Goal: Navigation & Orientation: Find specific page/section

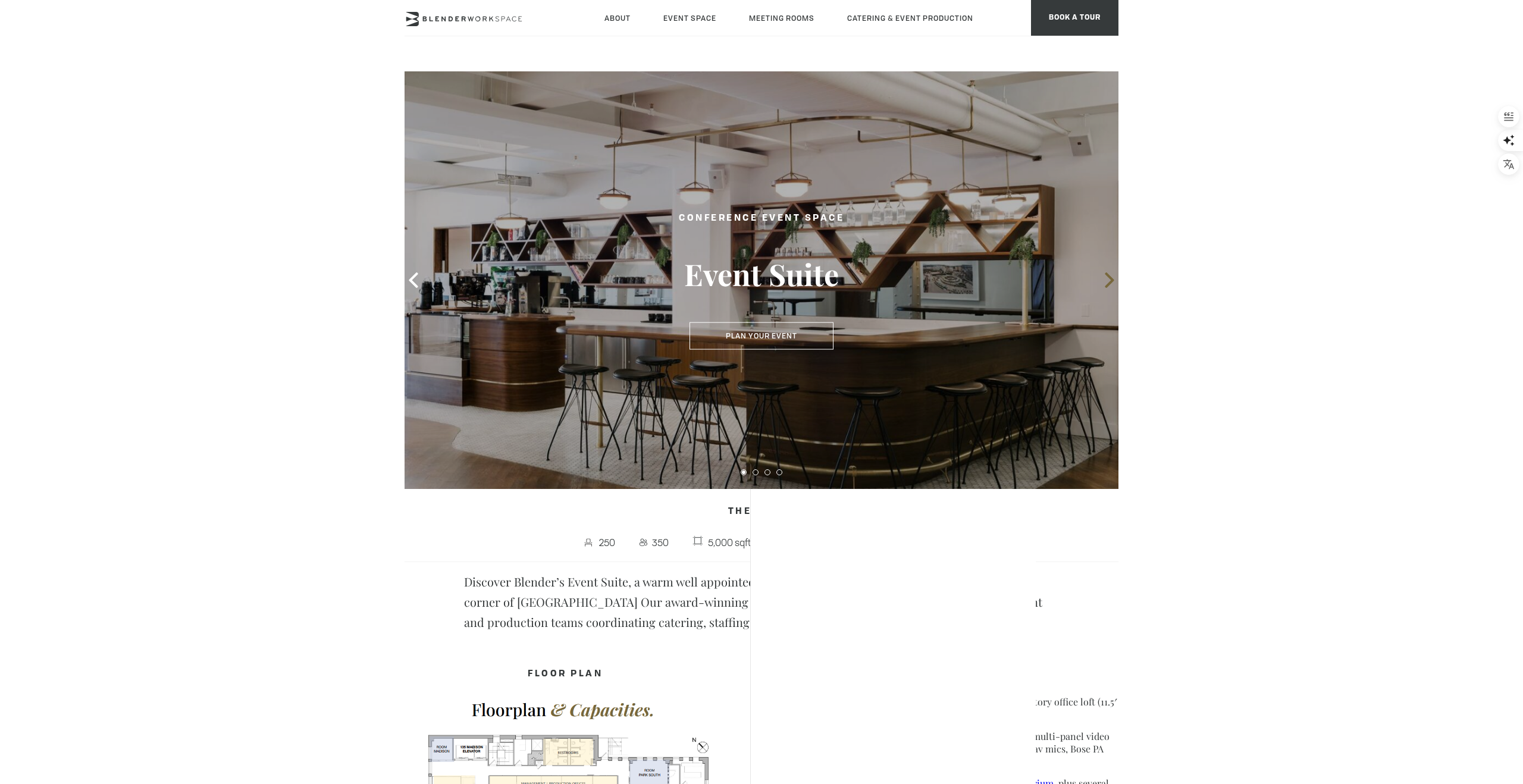
click at [1112, 282] on icon at bounding box center [1109, 280] width 16 height 16
click at [1107, 276] on icon at bounding box center [1109, 280] width 16 height 16
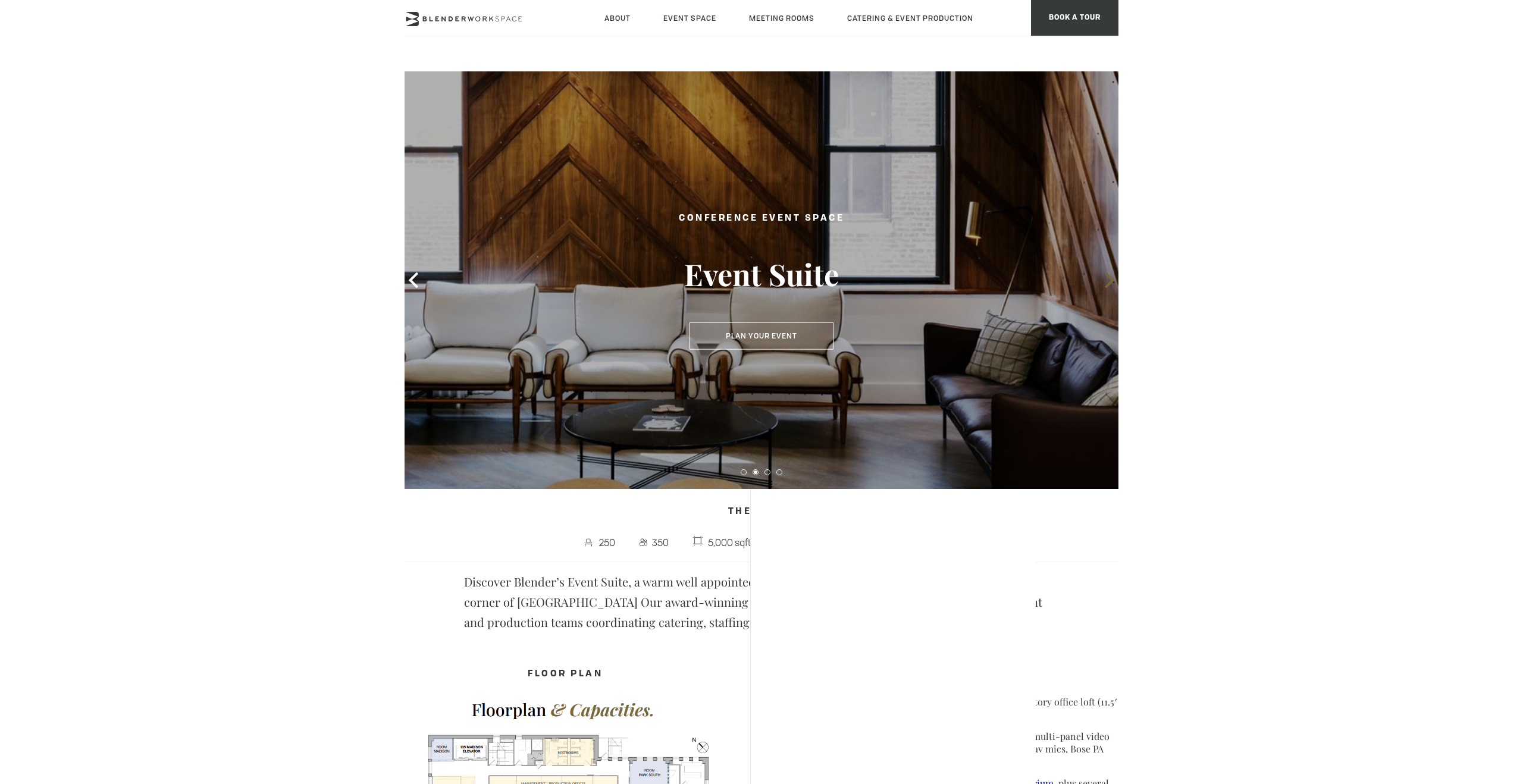
click at [1107, 276] on icon at bounding box center [1109, 280] width 16 height 16
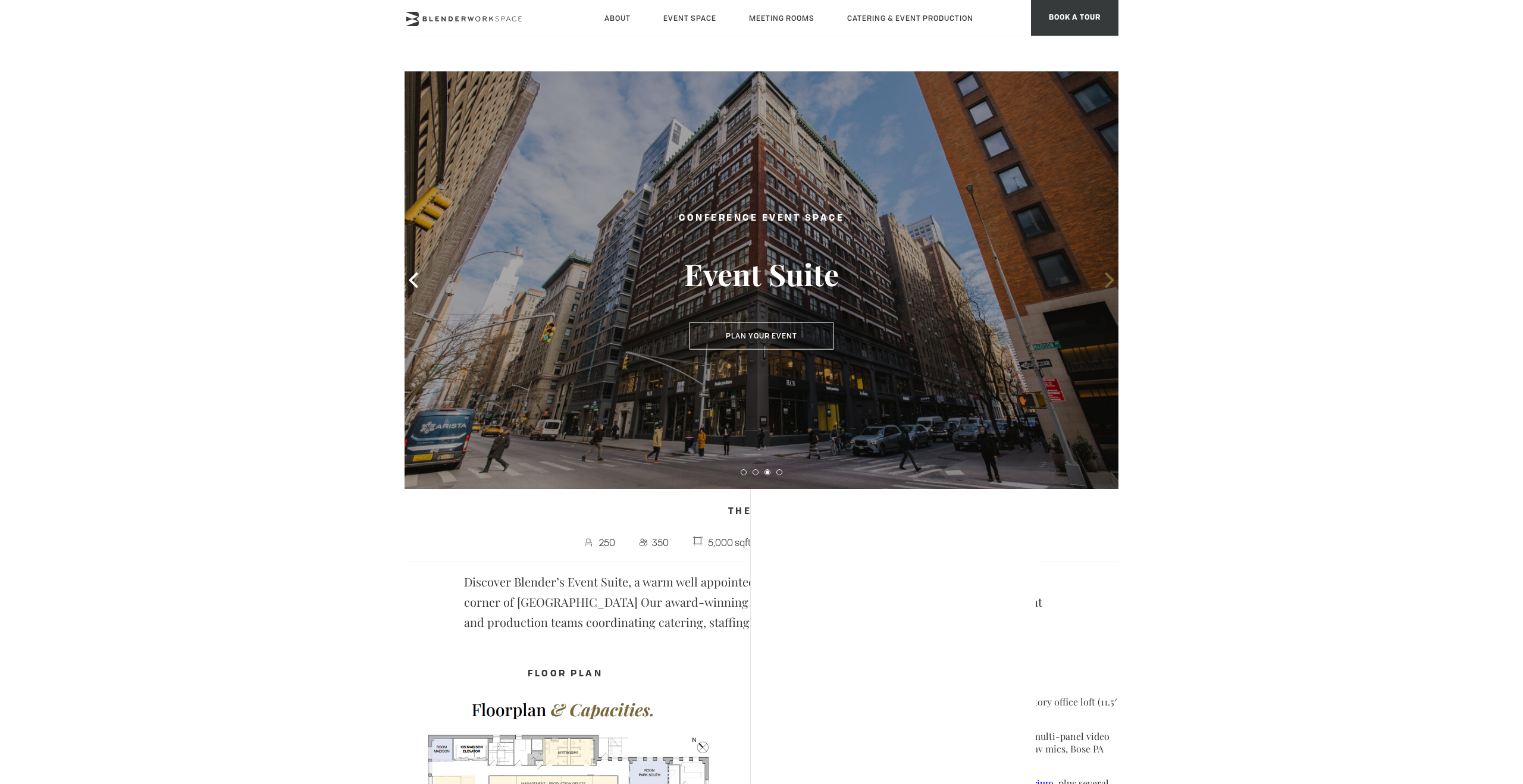
click at [1107, 276] on icon at bounding box center [1109, 280] width 16 height 16
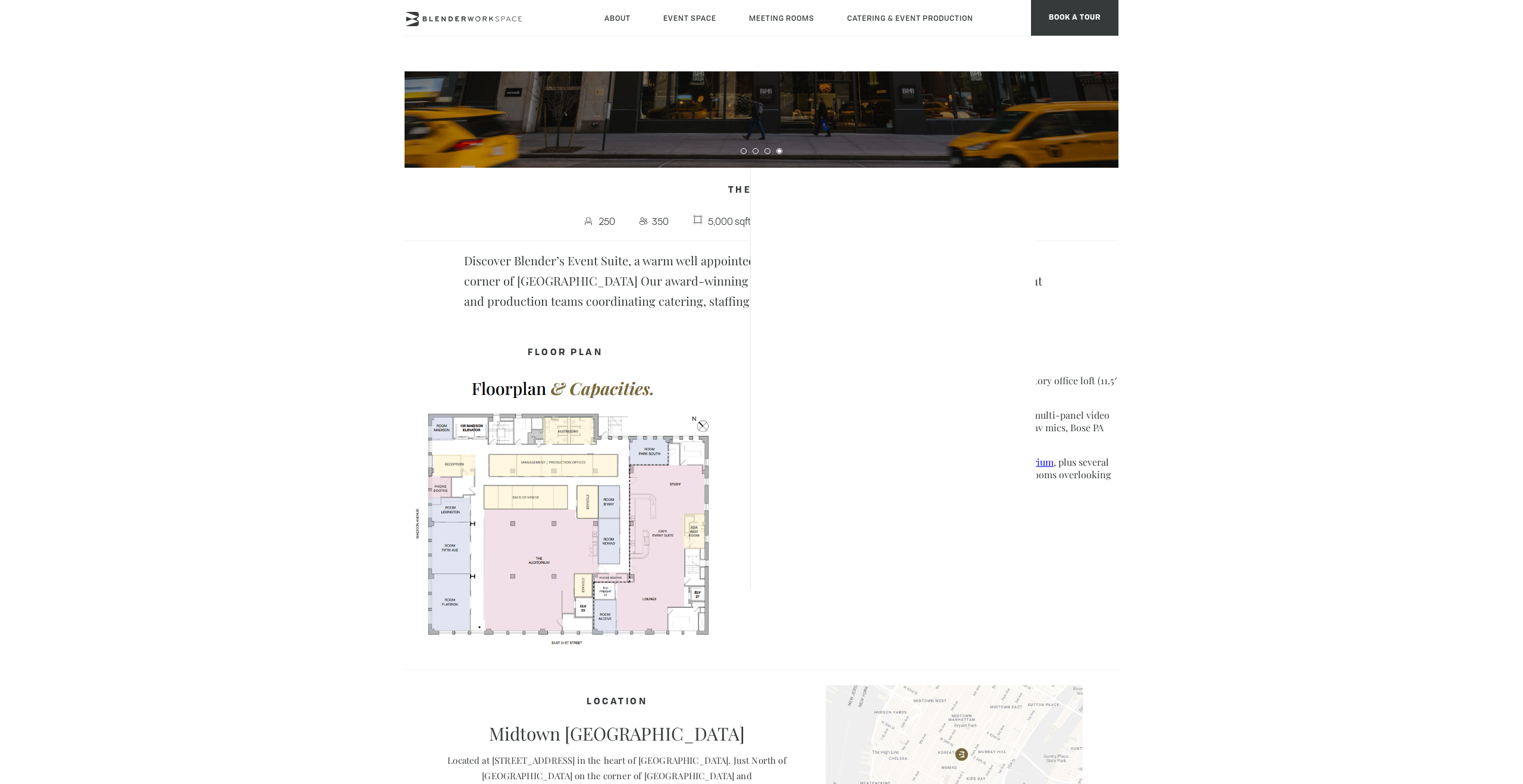
scroll to position [379, 0]
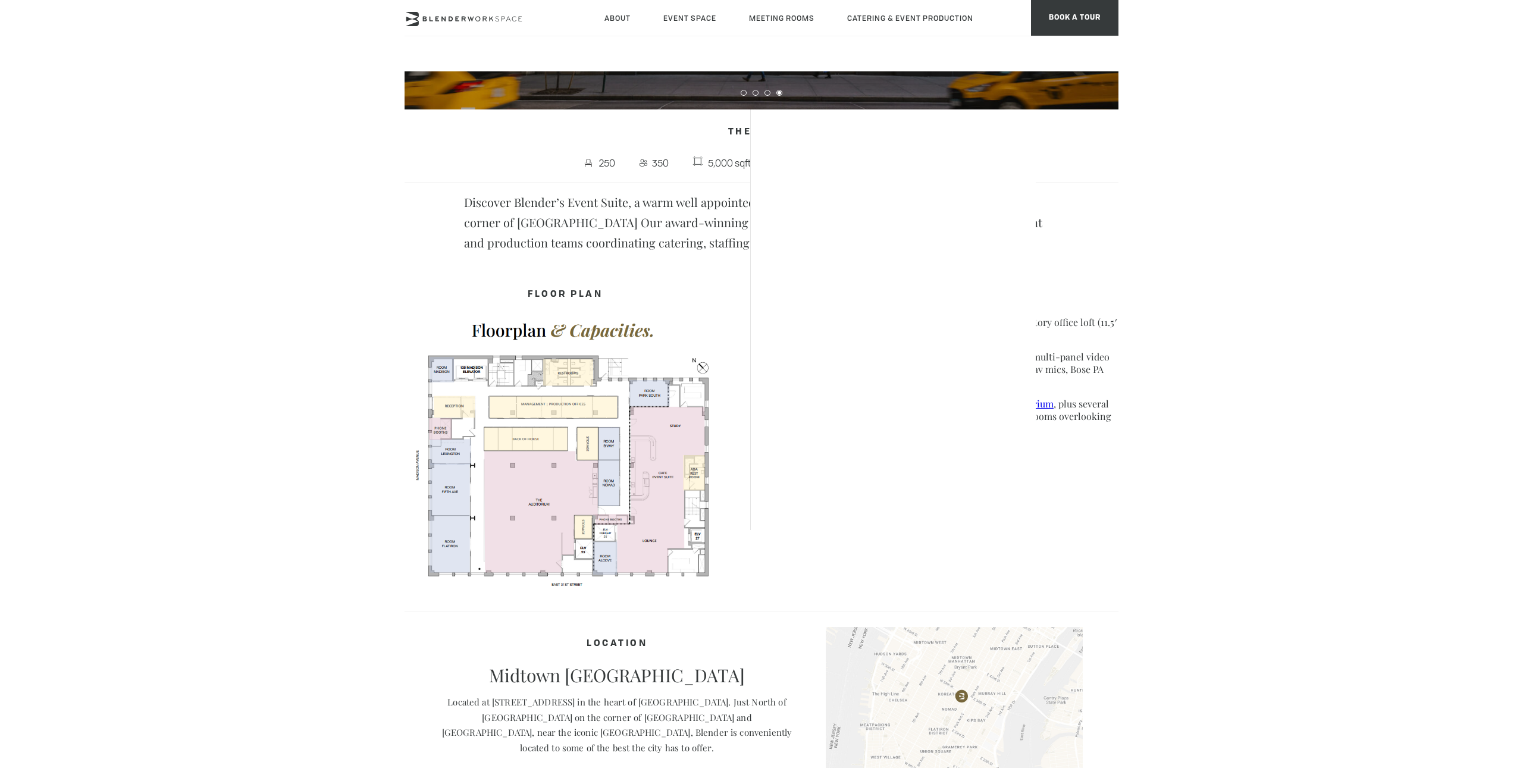
click at [1202, 249] on body "Skip to main content About Neighborhood Global Collective Journal Event Space T…" at bounding box center [762, 527] width 1523 height 1672
click at [1233, 346] on body "Skip to main content About Neighborhood Global Collective Journal Event Space T…" at bounding box center [762, 527] width 1523 height 1672
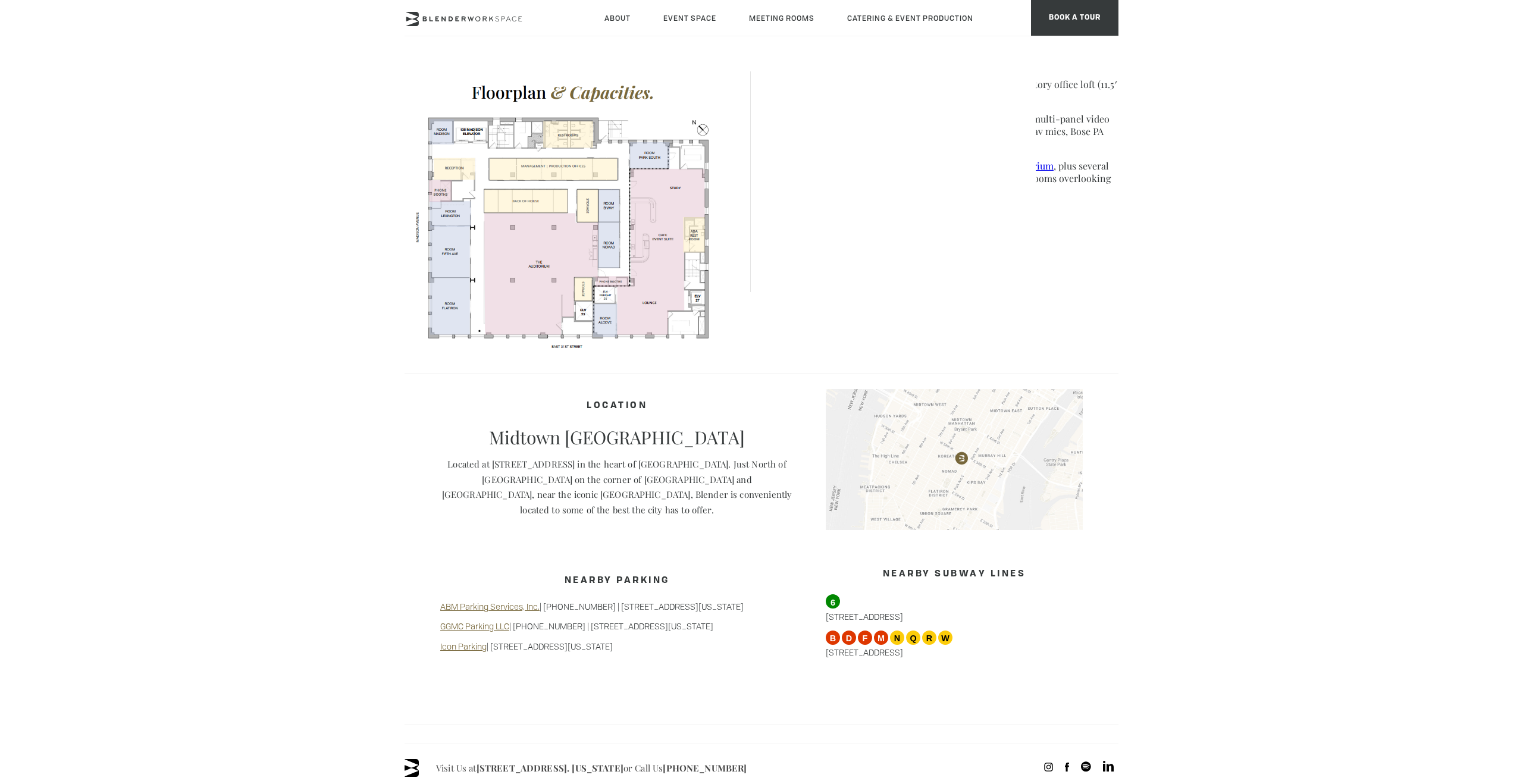
scroll to position [631, 0]
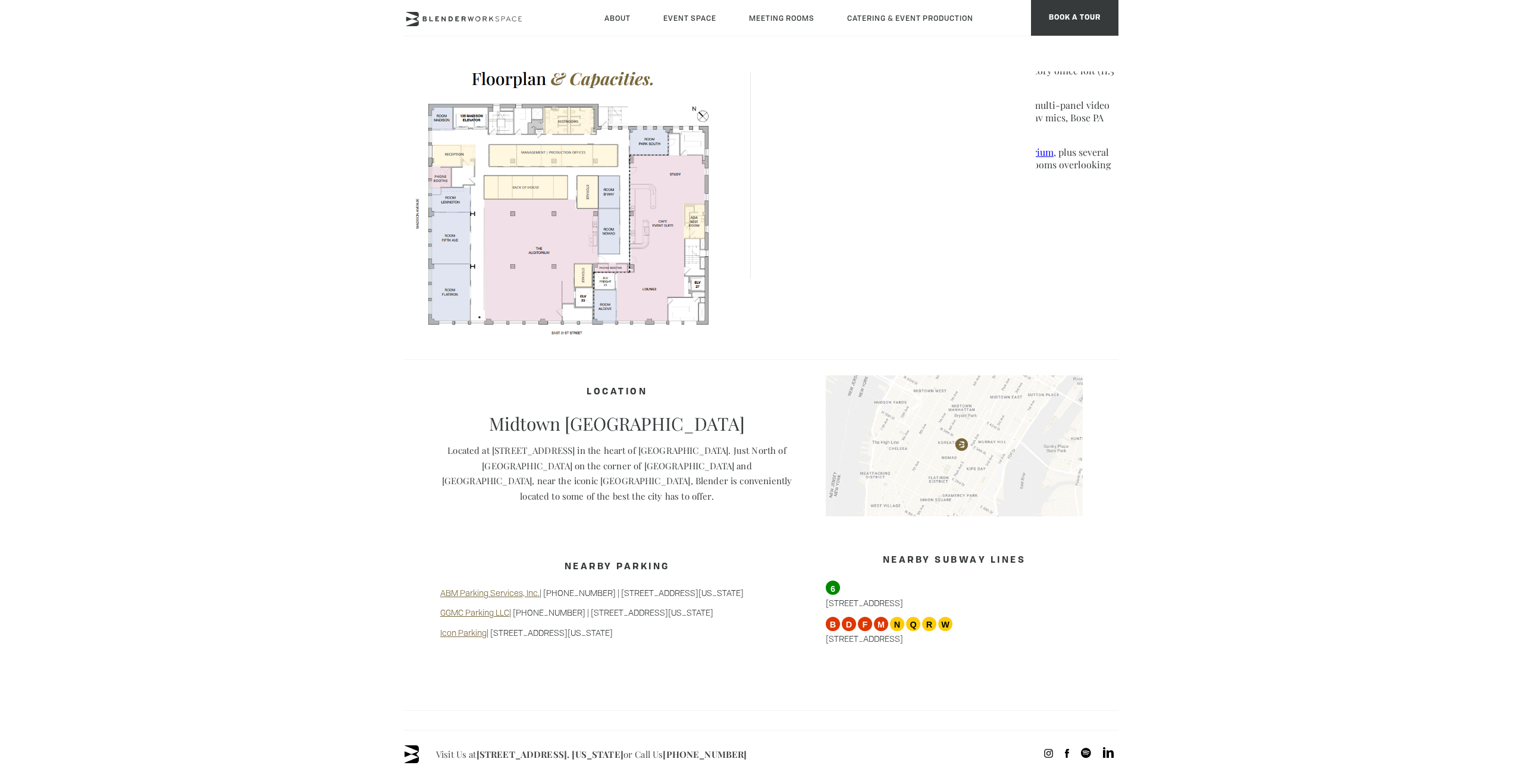
click at [683, 448] on p "Located at [STREET_ADDRESS] in the heart of [GEOGRAPHIC_DATA]. Just North of [G…" at bounding box center [616, 473] width 353 height 60
click at [653, 419] on p "Midtown [GEOGRAPHIC_DATA]" at bounding box center [616, 423] width 353 height 21
click at [627, 404] on h4 "Location" at bounding box center [616, 392] width 353 height 23
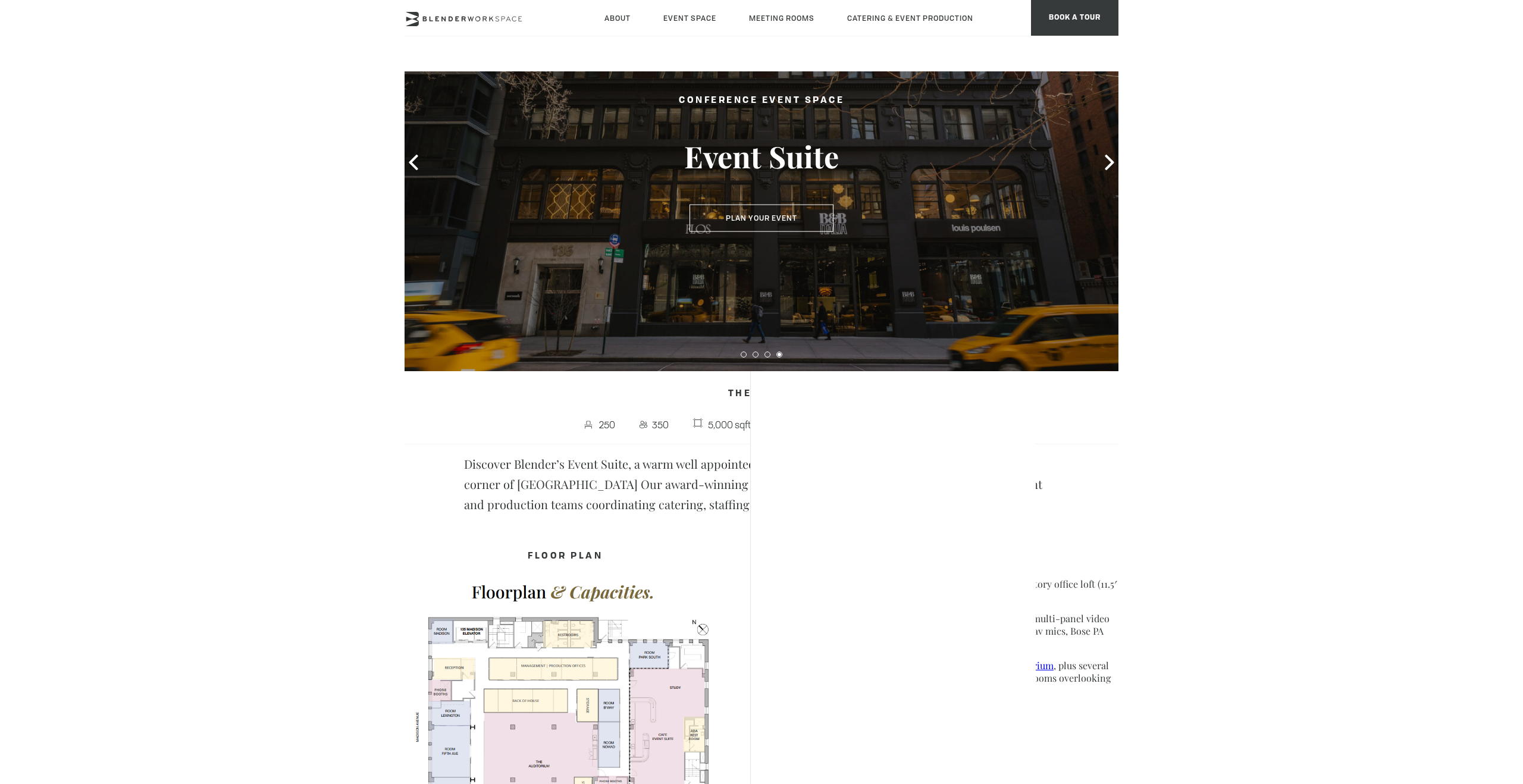
scroll to position [0, 0]
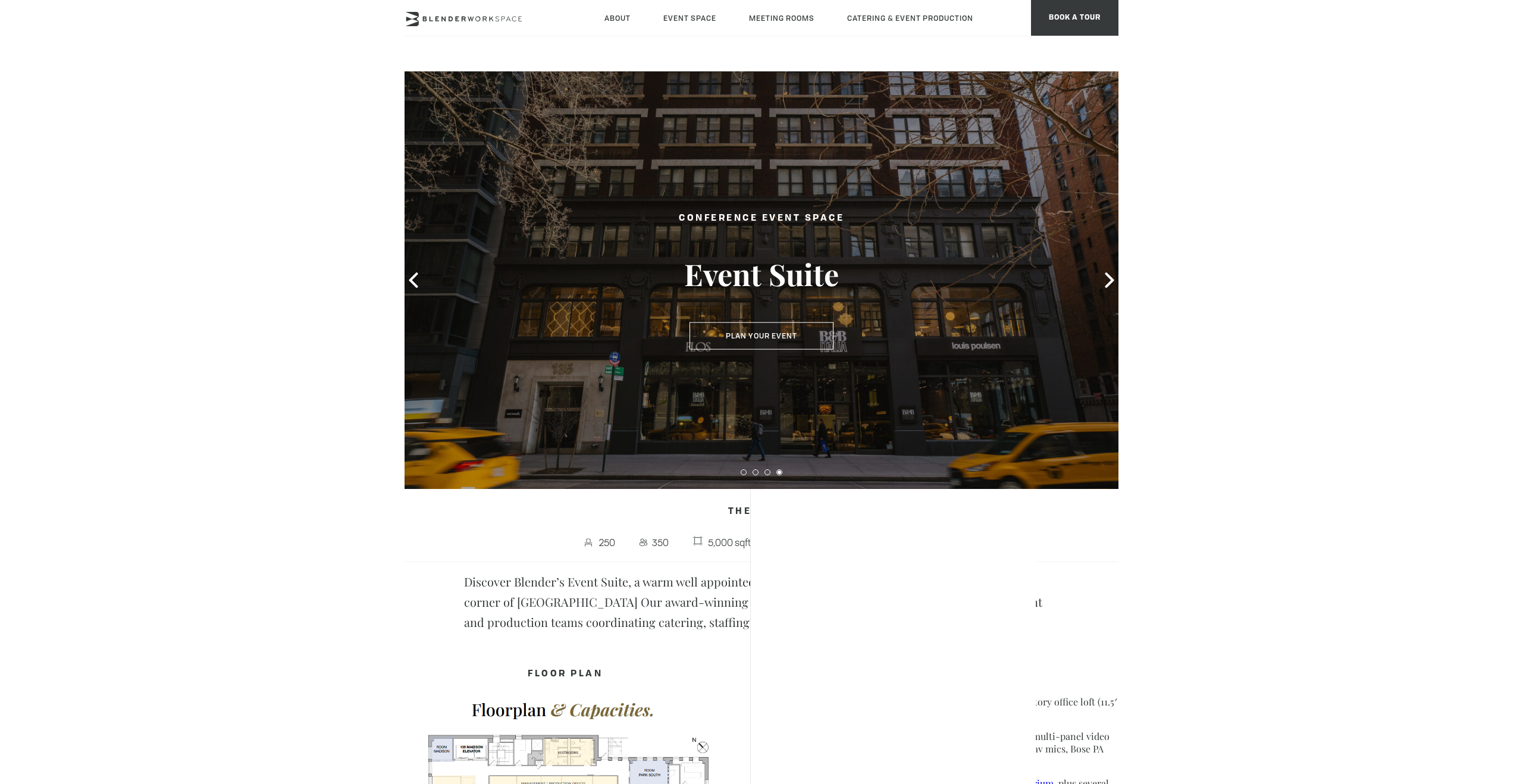
click at [1111, 281] on icon at bounding box center [1109, 280] width 9 height 16
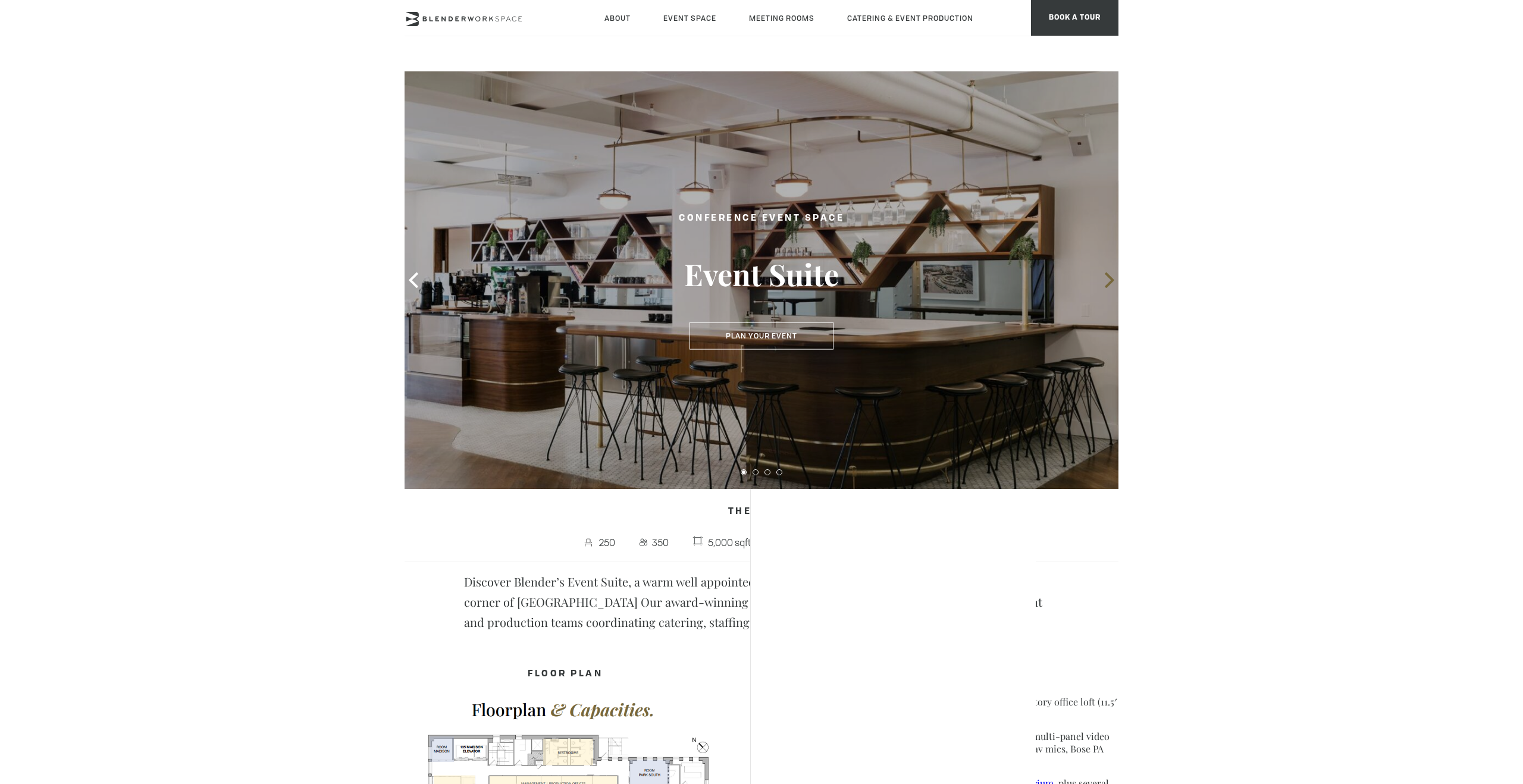
click at [1111, 281] on icon at bounding box center [1109, 280] width 9 height 16
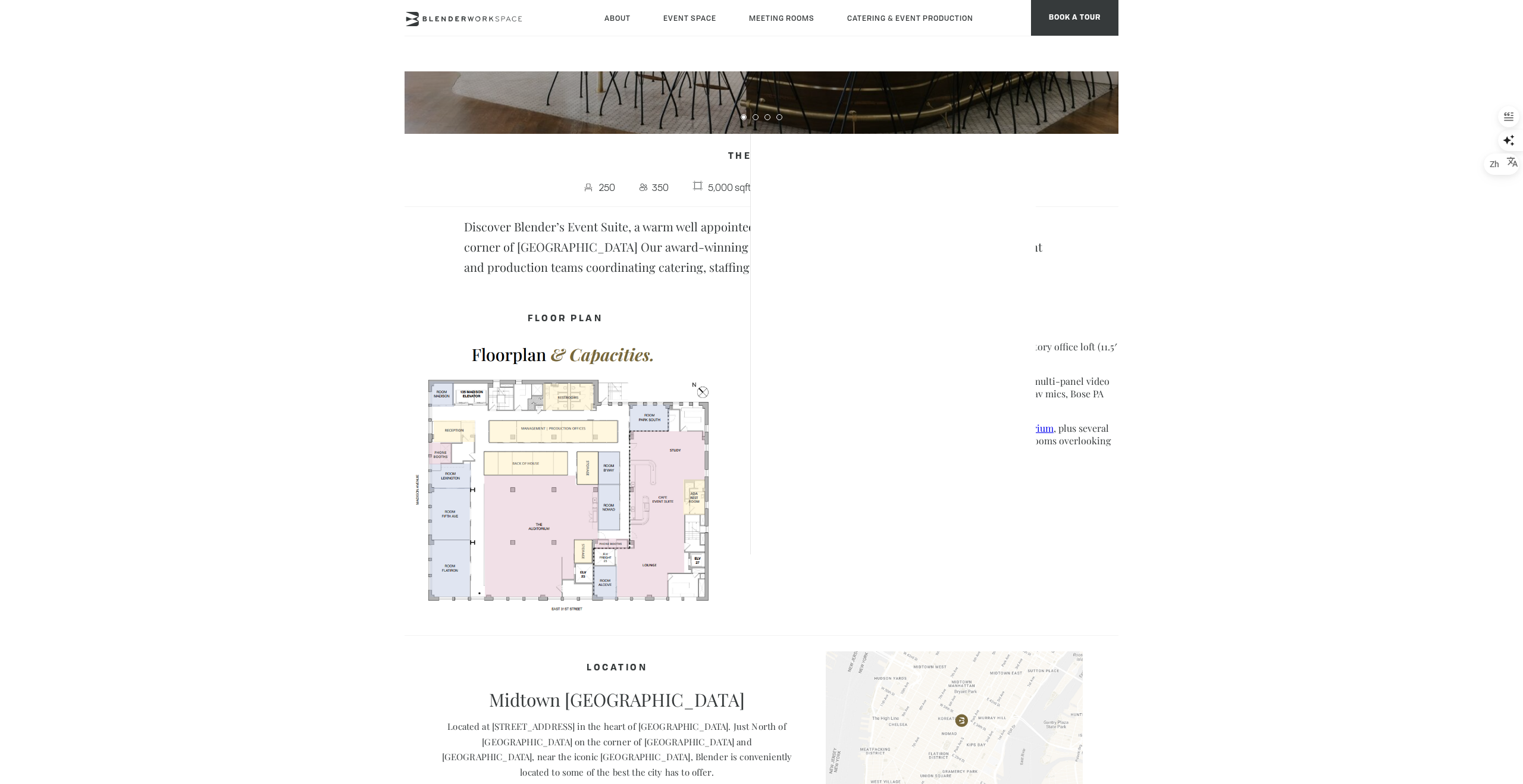
scroll to position [347, 0]
